Goal: Obtain resource: Download file/media

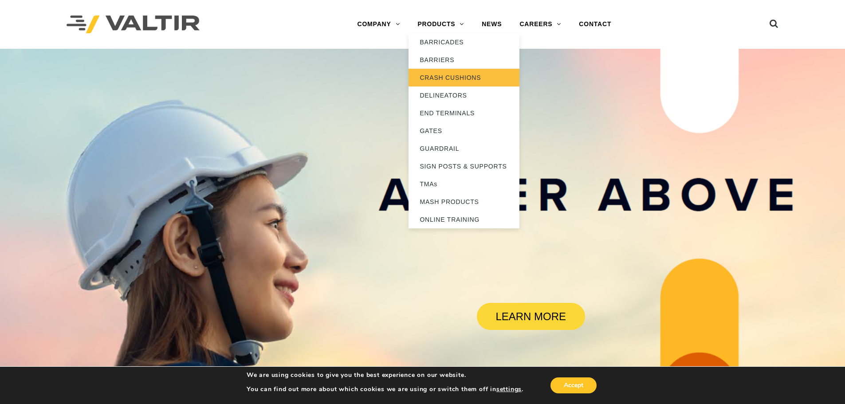
click at [464, 82] on link "CRASH CUSHIONS" at bounding box center [464, 78] width 111 height 18
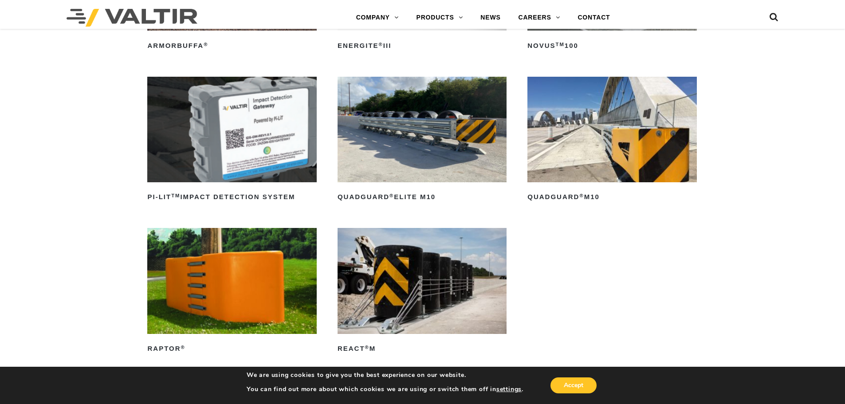
scroll to position [222, 0]
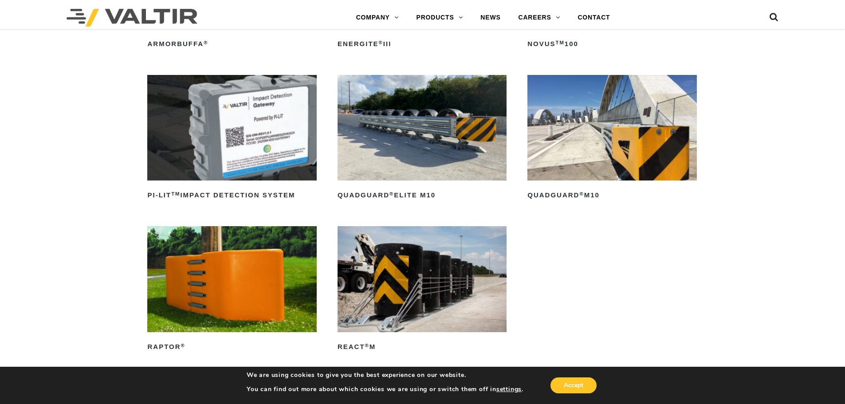
click at [391, 142] on img at bounding box center [422, 128] width 169 height 106
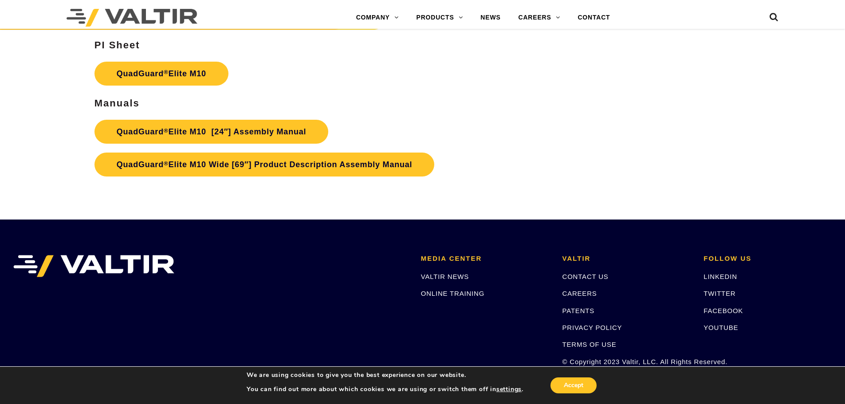
scroll to position [4702, 0]
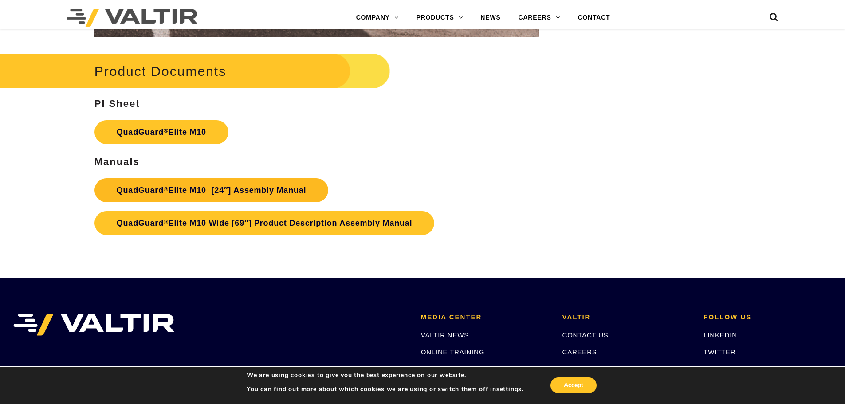
click at [239, 189] on link "QuadGuard ® Elite M10 [24″] Assembly Manual" at bounding box center [211, 190] width 234 height 24
